Goal: Task Accomplishment & Management: Use online tool/utility

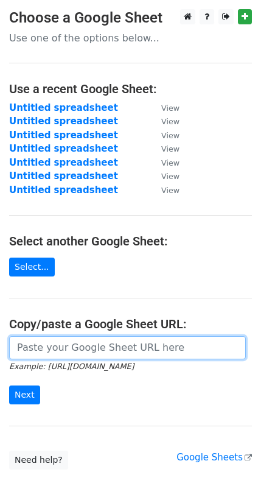
click at [65, 351] on input "url" at bounding box center [127, 347] width 237 height 23
paste input "[URL][DOMAIN_NAME]"
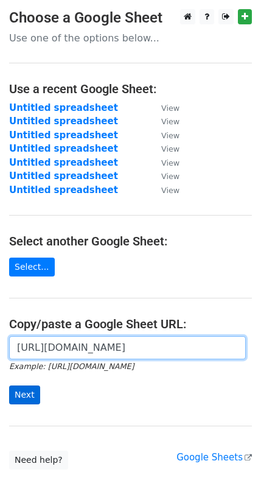
type input "[URL][DOMAIN_NAME]"
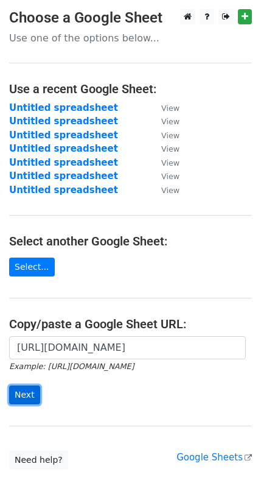
click at [19, 393] on input "Next" at bounding box center [24, 395] width 31 height 19
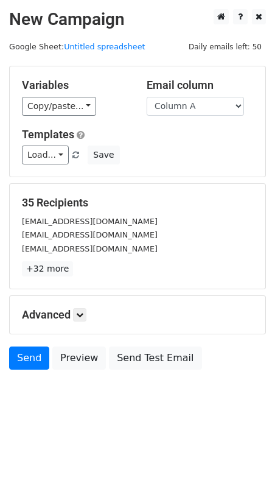
click at [253, 183] on div "35 Recipients info@loveatfirstsightultrasound.com Loveatfirstpeekultrasound@gma…" at bounding box center [137, 236] width 257 height 106
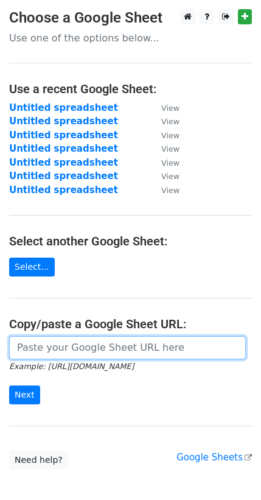
click at [68, 351] on input "url" at bounding box center [127, 347] width 237 height 23
paste input "https://docs.google.com/spreadsheets/d/1QmjsQLTtx_s3IIVyv_T0koLEsfNaMgFoU753HB-…"
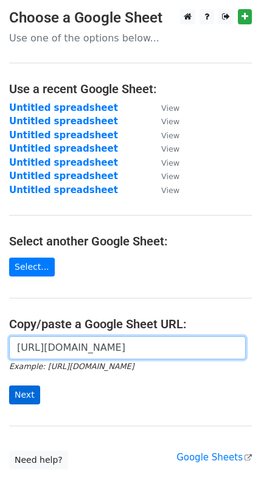
type input "https://docs.google.com/spreadsheets/d/1QmjsQLTtx_s3IIVyv_T0koLEsfNaMgFoU753HB-…"
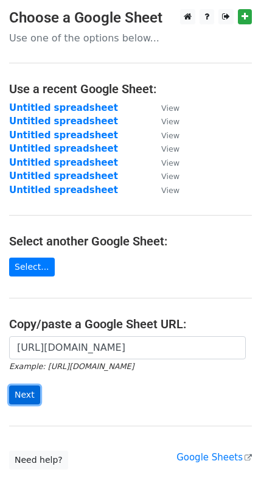
scroll to position [0, 0]
click at [36, 387] on input "Next" at bounding box center [24, 395] width 31 height 19
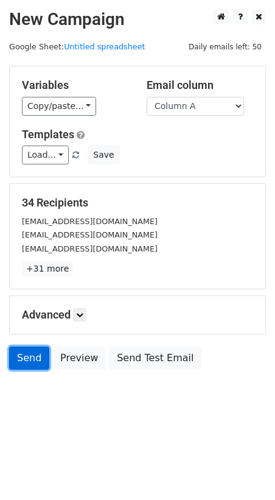
click at [34, 353] on link "Send" at bounding box center [29, 358] width 40 height 23
